Goal: Information Seeking & Learning: Find contact information

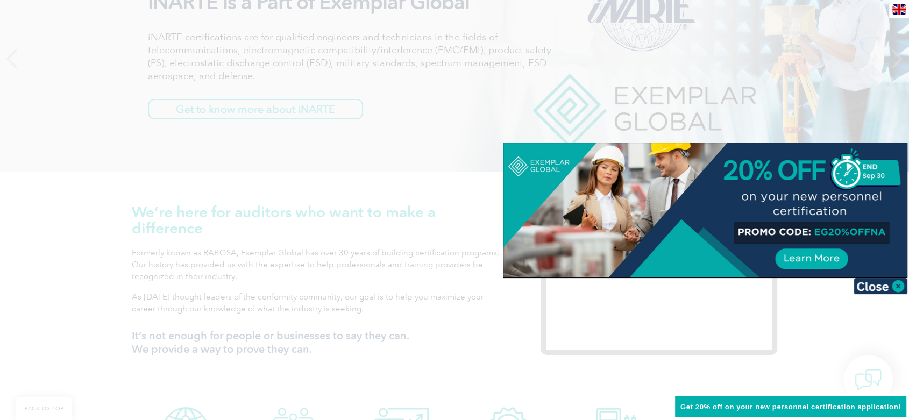
scroll to position [239, 0]
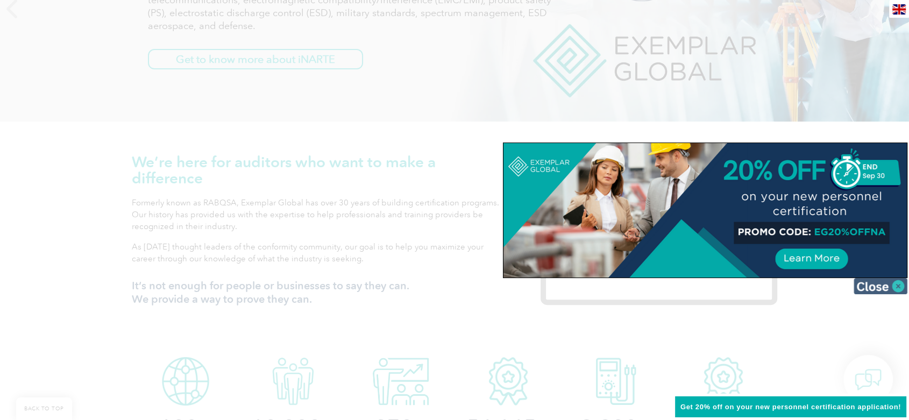
click at [881, 287] on img at bounding box center [880, 286] width 54 height 16
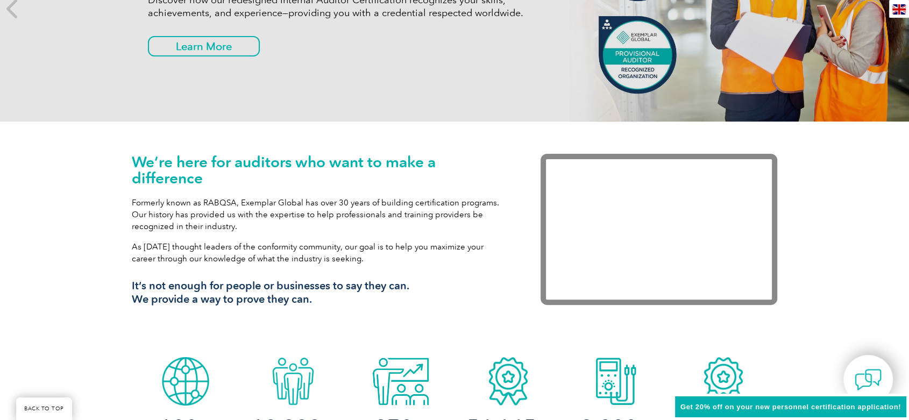
scroll to position [0, 0]
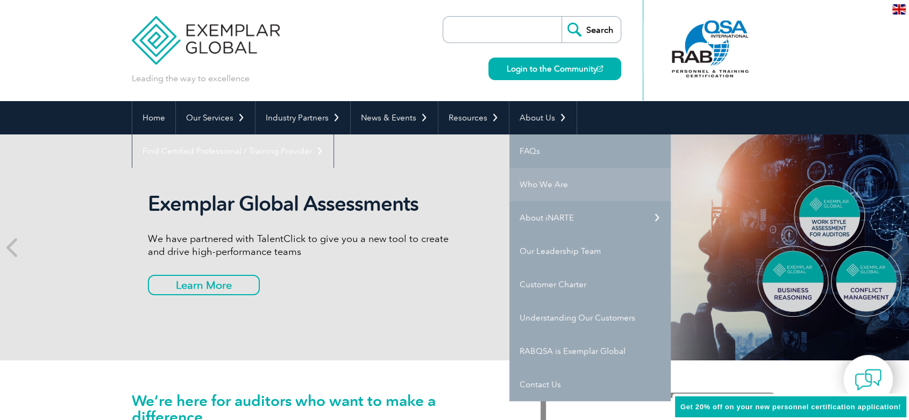
click at [555, 184] on link "Who We Are" at bounding box center [589, 184] width 161 height 33
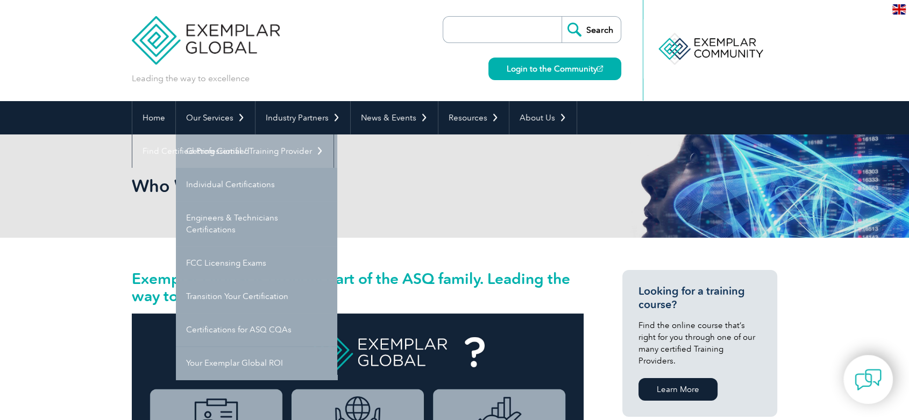
click at [242, 146] on link "Getting Certified" at bounding box center [256, 150] width 161 height 33
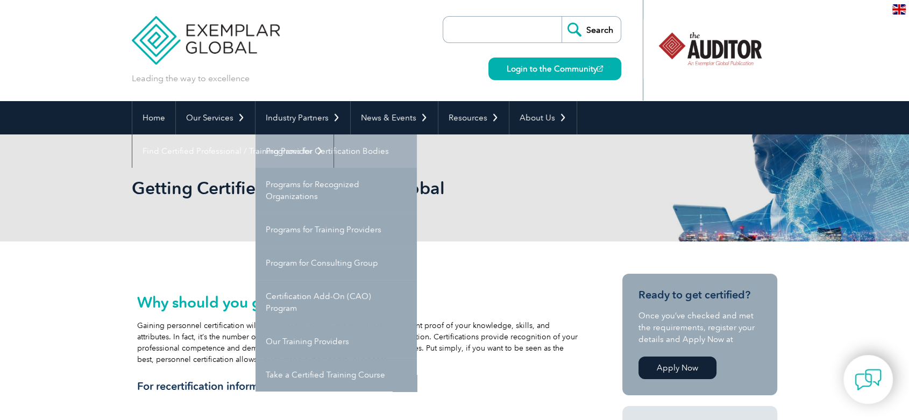
click at [315, 152] on link "Programs for Certification Bodies" at bounding box center [335, 150] width 161 height 33
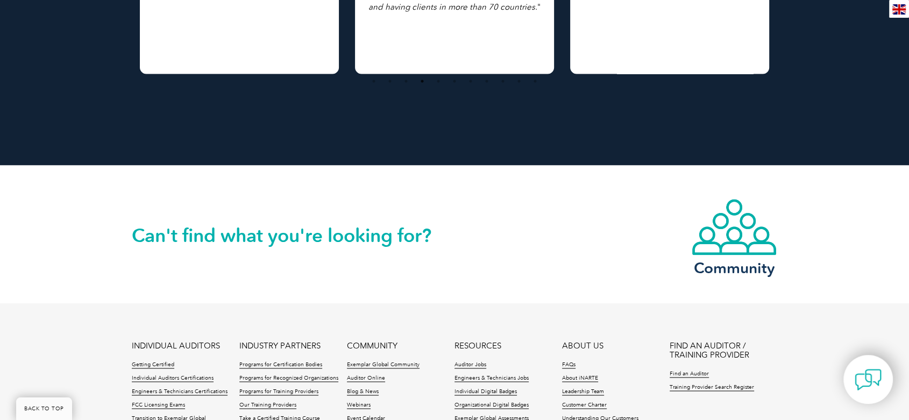
scroll to position [1792, 0]
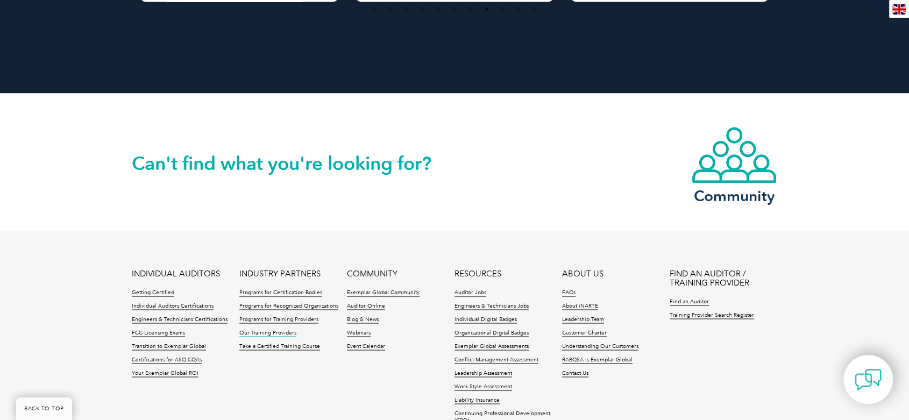
click at [275, 329] on link "Our Training Providers" at bounding box center [267, 333] width 57 height 8
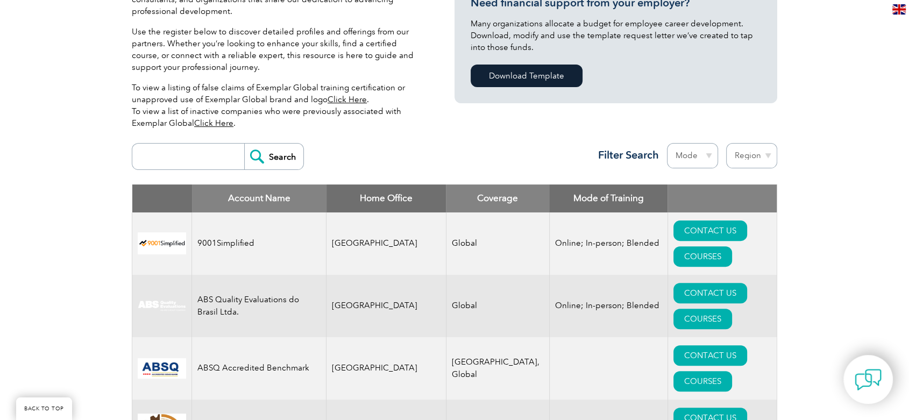
scroll to position [358, 0]
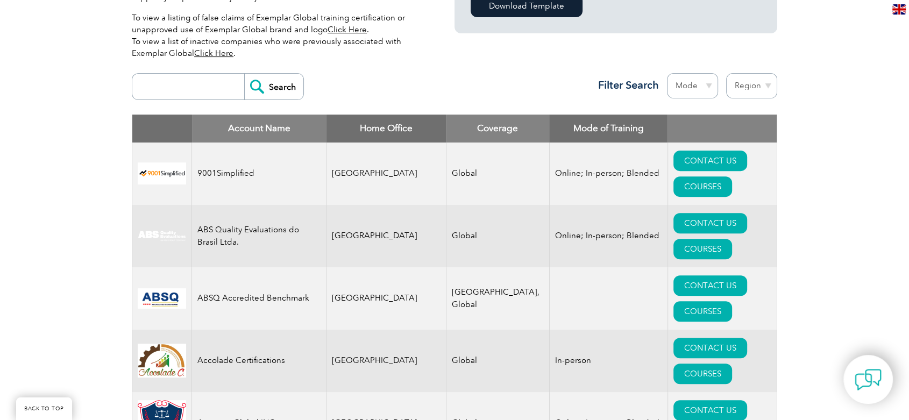
click at [183, 85] on input "search" at bounding box center [191, 87] width 106 height 26
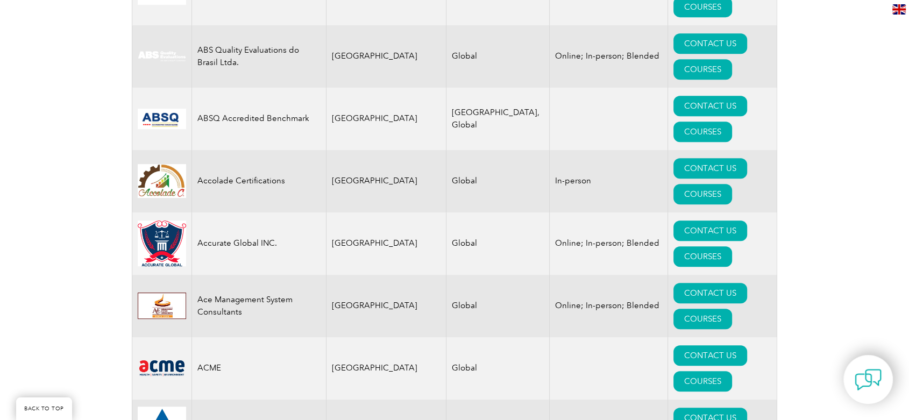
scroll to position [179, 0]
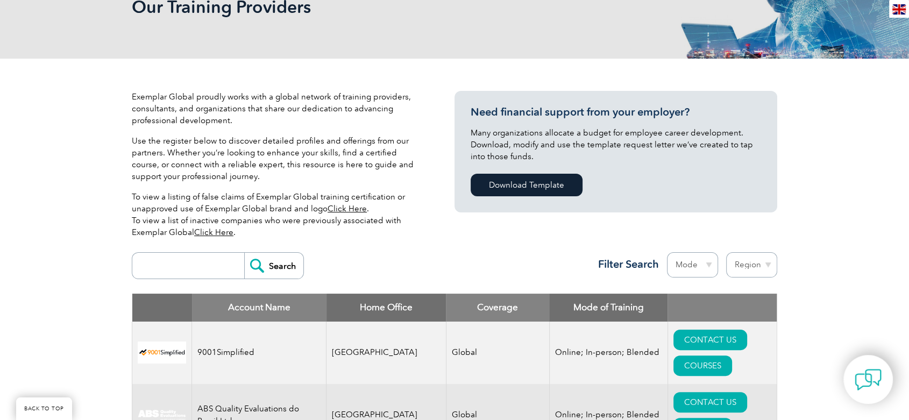
click at [202, 266] on input "search" at bounding box center [191, 266] width 106 height 26
type input "quality"
click at [249, 263] on input "Search" at bounding box center [273, 266] width 59 height 26
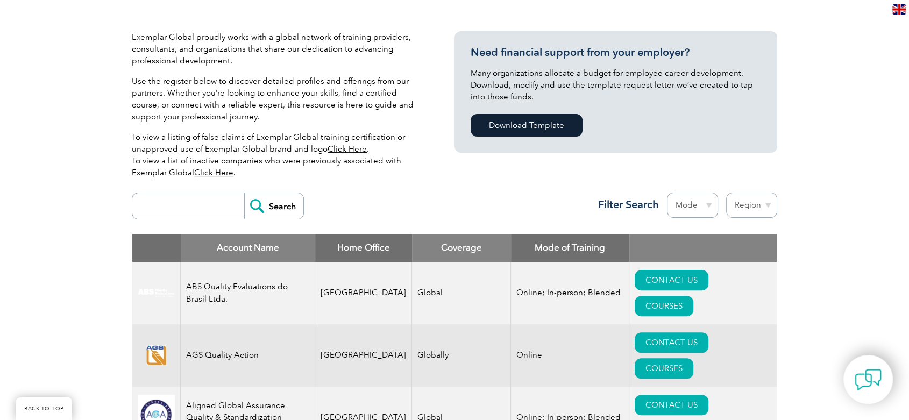
scroll to position [717, 0]
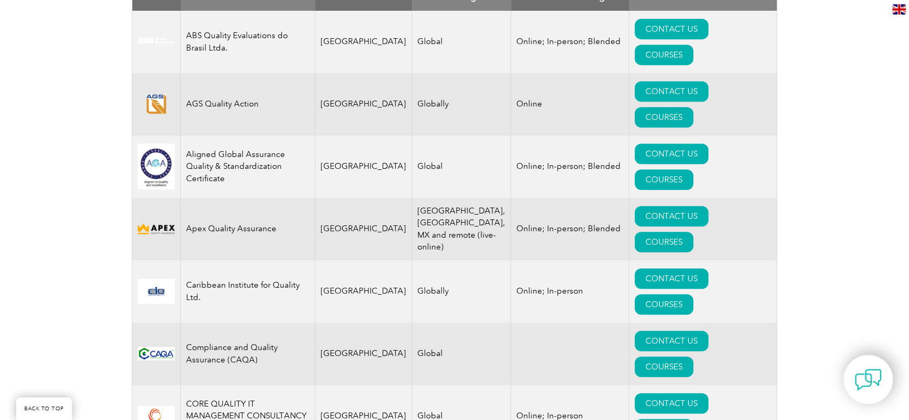
scroll to position [478, 0]
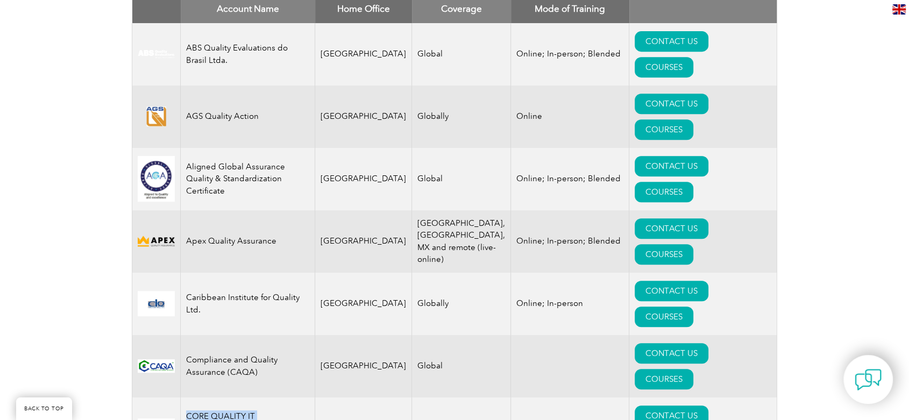
drag, startPoint x: 187, startPoint y: 283, endPoint x: 276, endPoint y: 308, distance: 93.3
copy td "CORE QUALITY IT MANAGEMENT CONSULTANCY Pvt. Ltd."
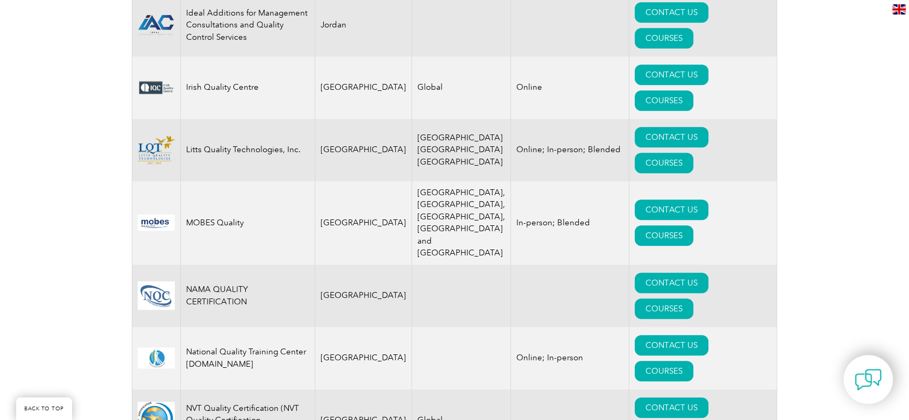
scroll to position [1015, 0]
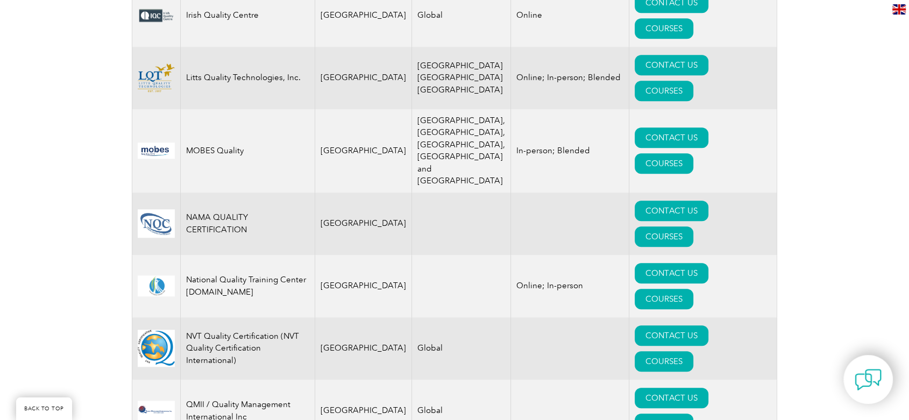
drag, startPoint x: 186, startPoint y: 269, endPoint x: 301, endPoint y: 270, distance: 115.1
copy td "Quality Growth Services Pvt Ltd"
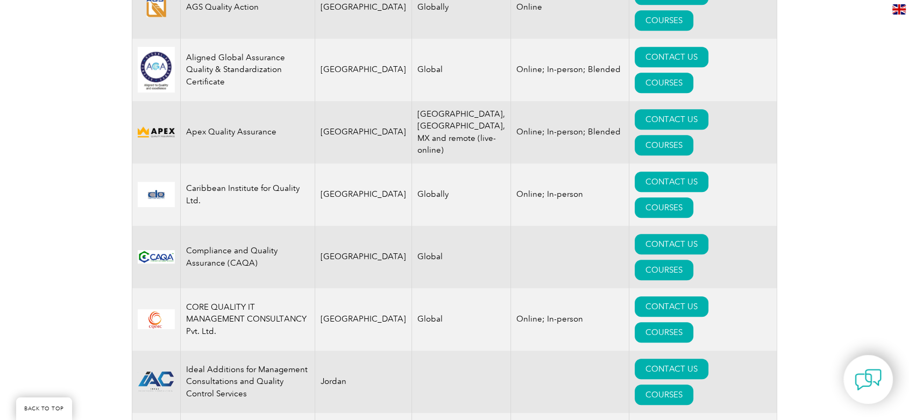
scroll to position [776, 0]
